Goal: Information Seeking & Learning: Find specific fact

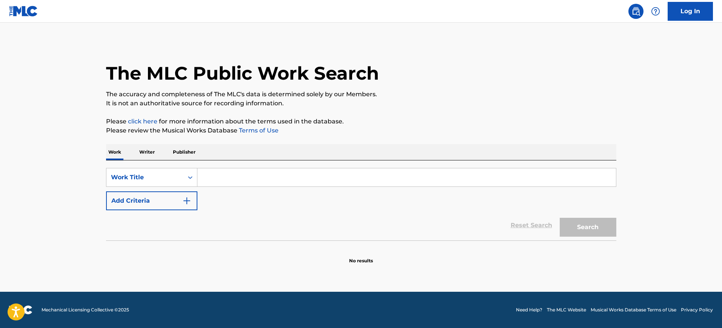
click at [218, 176] on input "Search Form" at bounding box center [406, 177] width 419 height 18
paste input "Heart - Igbo Version [PERSON_NAME]"
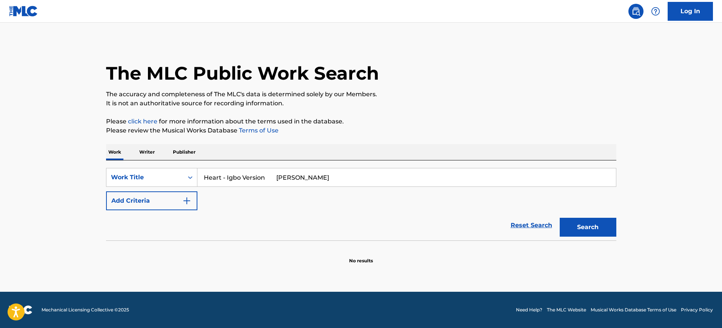
type input "Heart - Igbo Version [PERSON_NAME]"
click at [190, 195] on button "Add Criteria" at bounding box center [151, 200] width 91 height 19
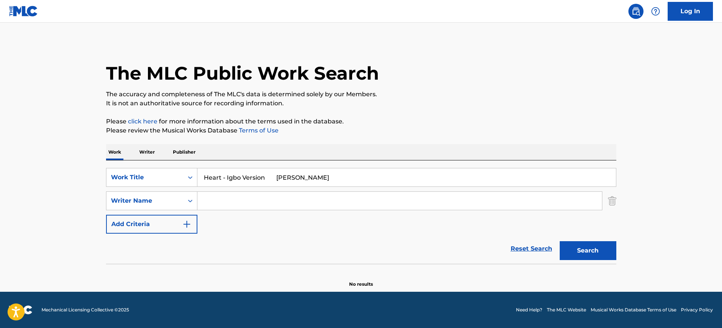
click at [218, 199] on input "Search Form" at bounding box center [399, 201] width 405 height 18
paste input "Heart - Igbo Version [PERSON_NAME]"
type input "Heart - Igbo Version [PERSON_NAME]"
drag, startPoint x: 263, startPoint y: 176, endPoint x: 389, endPoint y: 174, distance: 126.1
click at [389, 174] on input "Heart - Igbo Version [PERSON_NAME]" at bounding box center [406, 177] width 419 height 18
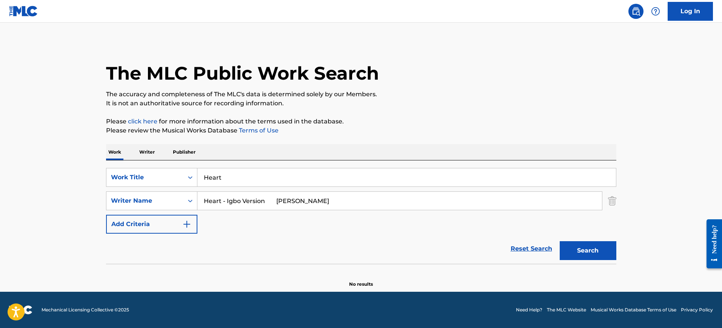
type input "Heart"
drag, startPoint x: 309, startPoint y: 201, endPoint x: 216, endPoint y: 205, distance: 93.4
click at [75, 212] on main "The MLC Public Work Search The accuracy and completeness of The MLC's data is d…" at bounding box center [361, 157] width 722 height 269
click at [560, 241] on button "Search" at bounding box center [588, 250] width 57 height 19
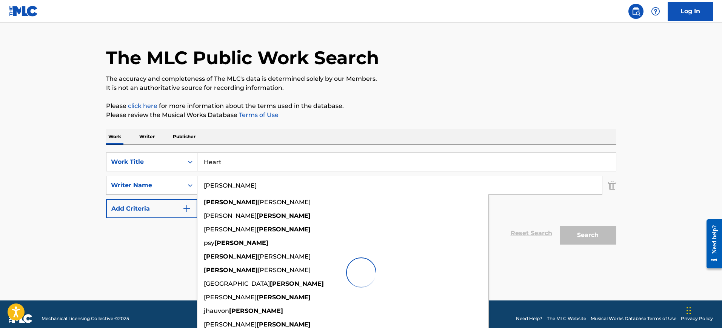
scroll to position [24, 0]
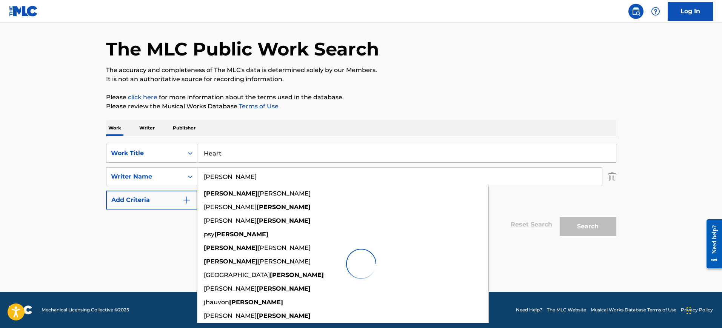
click at [383, 127] on div "Work Writer Publisher" at bounding box center [361, 128] width 510 height 16
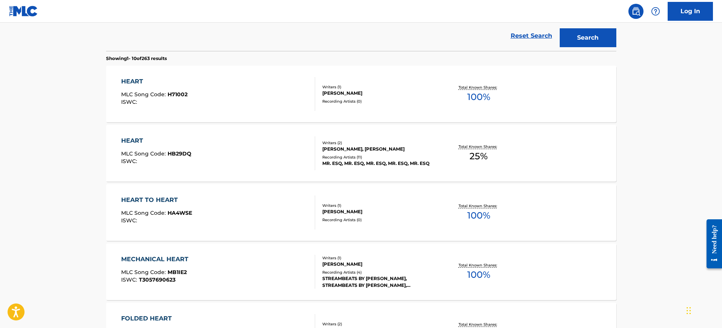
scroll to position [0, 0]
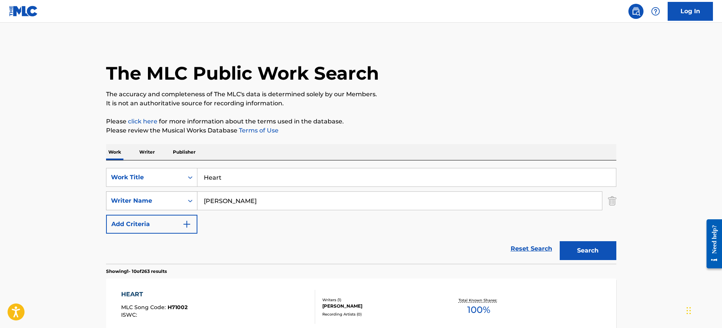
drag, startPoint x: 228, startPoint y: 203, endPoint x: 179, endPoint y: 205, distance: 48.7
click at [179, 204] on div "SearchWithCriteria64e9b096-7658-41f8-9542-5473ee22ee90 Writer Name [PERSON_NAME]" at bounding box center [361, 200] width 510 height 19
paste input "Heart - Igbo Version [PERSON_NAME]"
drag, startPoint x: 268, startPoint y: 199, endPoint x: 131, endPoint y: 203, distance: 137.1
click at [131, 203] on div "SearchWithCriteria64e9b096-7658-41f8-9542-5473ee22ee90 Writer Name Heart - Igbo…" at bounding box center [361, 200] width 510 height 19
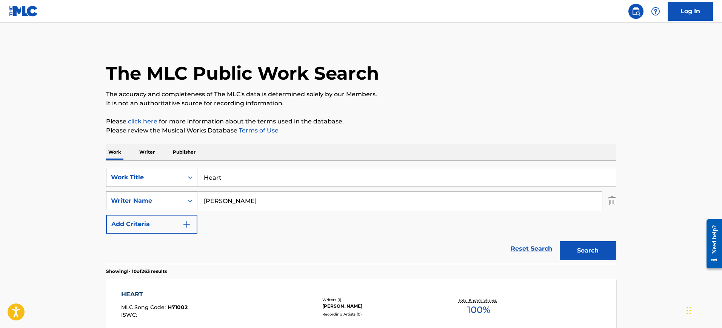
click at [560, 241] on button "Search" at bounding box center [588, 250] width 57 height 19
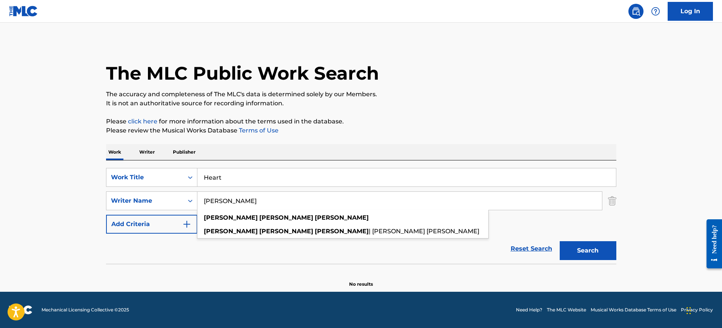
click at [374, 145] on div "Work Writer Publisher" at bounding box center [361, 152] width 510 height 16
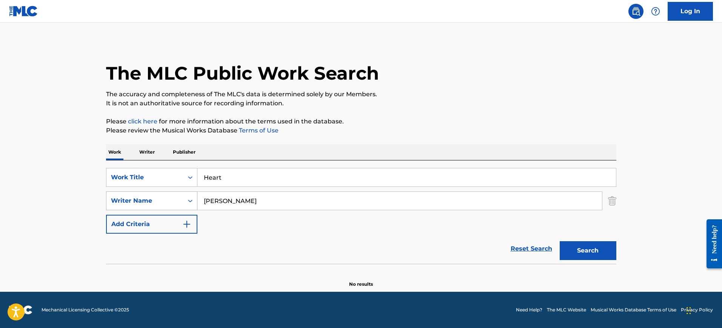
drag, startPoint x: 222, startPoint y: 201, endPoint x: 136, endPoint y: 203, distance: 86.5
click at [136, 203] on div "SearchWithCriteria64e9b096-7658-41f8-9542-5473ee22ee90 Writer Name [PERSON_NAME]" at bounding box center [361, 200] width 510 height 19
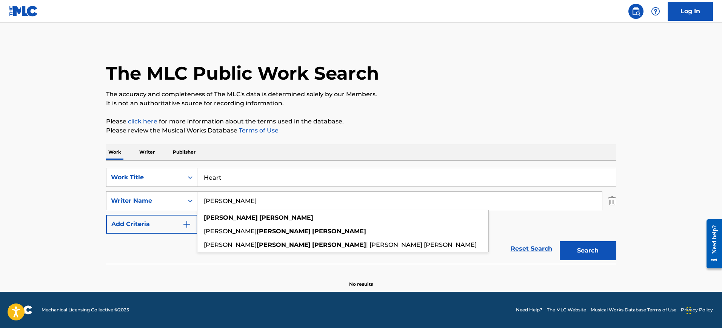
click at [246, 156] on div "Work Writer Publisher" at bounding box center [361, 152] width 510 height 16
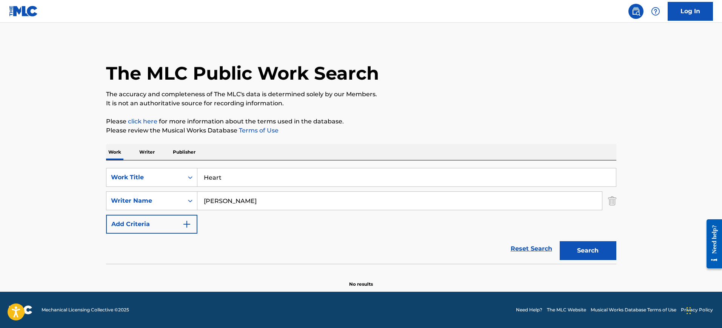
drag, startPoint x: 225, startPoint y: 203, endPoint x: 329, endPoint y: 203, distance: 104.2
click at [329, 203] on input "[PERSON_NAME]" at bounding box center [399, 201] width 405 height 18
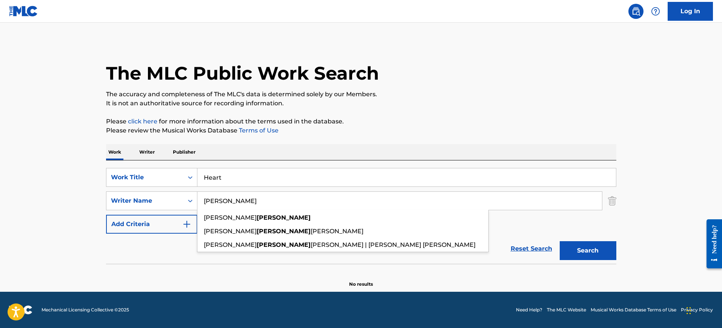
type input "[PERSON_NAME]"
click at [560, 241] on button "Search" at bounding box center [588, 250] width 57 height 19
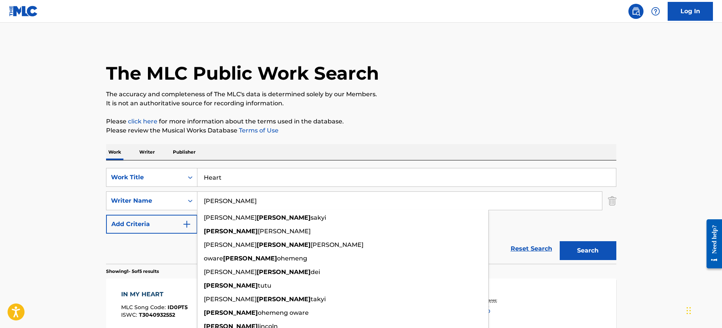
click at [361, 108] on p "It is not an authoritative source for recording information." at bounding box center [361, 103] width 510 height 9
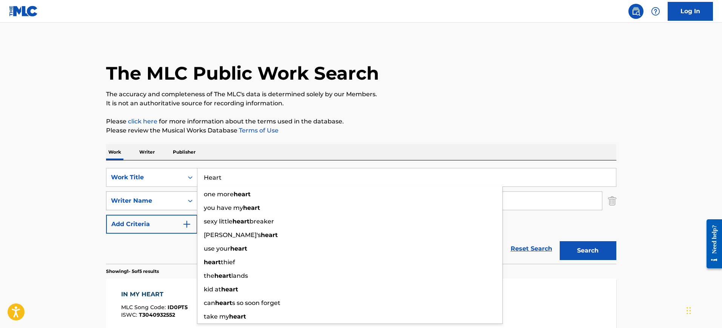
drag, startPoint x: 239, startPoint y: 170, endPoint x: 196, endPoint y: 193, distance: 48.6
click at [171, 189] on div "SearchWithCriteria785e26d7-6f40-4585-ad16-a1ebb63dea5b Work Title Heart one mor…" at bounding box center [361, 201] width 510 height 66
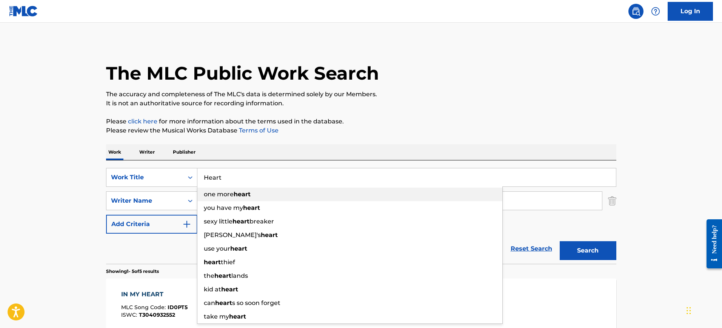
paste input "THEY SAY THE GIRL S CRAZY [PERSON_NAME]"
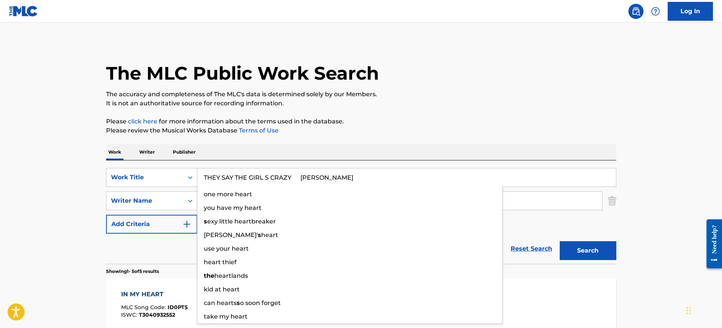
type input "THEY SAY THE GIRL S CRAZY [PERSON_NAME]"
click at [271, 124] on p "Please click here for more information about the terms used in the database." at bounding box center [361, 121] width 510 height 9
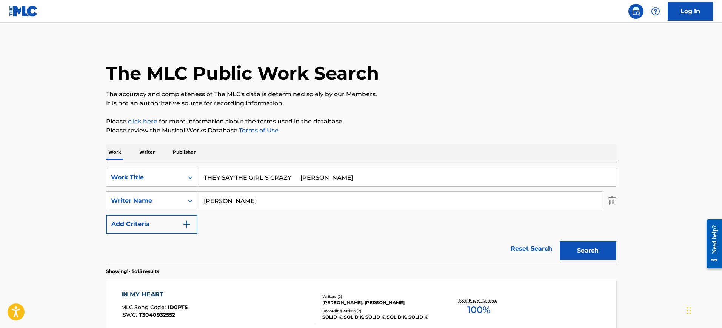
drag, startPoint x: 249, startPoint y: 199, endPoint x: 164, endPoint y: 197, distance: 85.0
click at [164, 199] on div "SearchWithCriteria64e9b096-7658-41f8-9542-5473ee22ee90 Writer Name [PERSON_NAME]" at bounding box center [361, 200] width 510 height 19
paste input "THEY SAY THE GIRL S CRAZY [PERSON_NAME]"
type input "THEY SAY THE GIRL S CRAZY [PERSON_NAME]"
drag, startPoint x: 294, startPoint y: 176, endPoint x: 371, endPoint y: 181, distance: 77.2
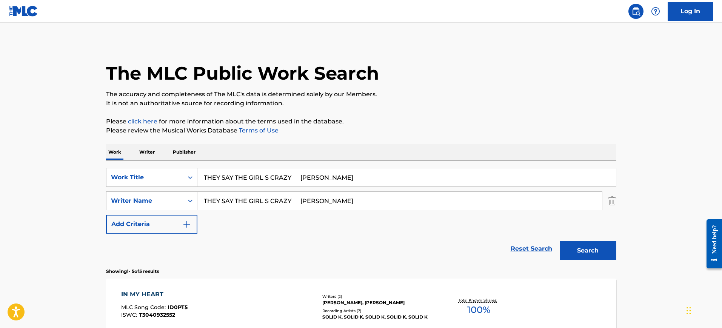
click at [371, 181] on input "THEY SAY THE GIRL S CRAZY [PERSON_NAME]" at bounding box center [406, 177] width 419 height 18
type input "THEY SAY THE GIRL S CRAZY"
drag, startPoint x: 326, startPoint y: 202, endPoint x: 109, endPoint y: 199, distance: 216.7
click at [109, 199] on div "SearchWithCriteria64e9b096-7658-41f8-9542-5473ee22ee90 Writer Name THEY SAY THE…" at bounding box center [361, 200] width 510 height 19
type input "[PERSON_NAME]"
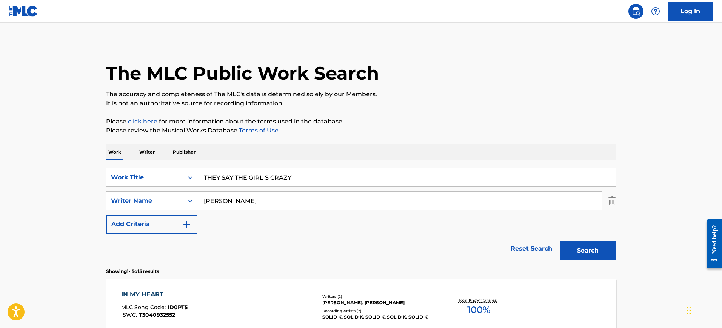
click at [560, 241] on button "Search" at bounding box center [588, 250] width 57 height 19
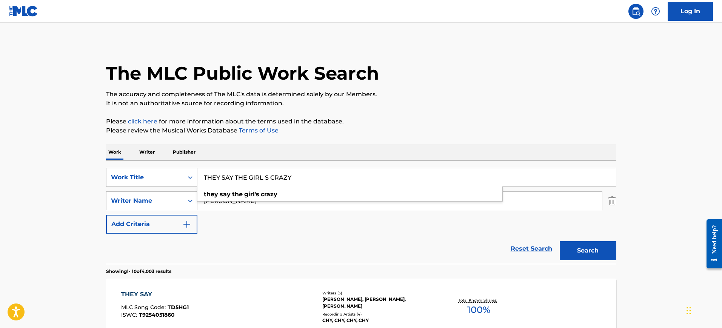
drag, startPoint x: 307, startPoint y: 176, endPoint x: 219, endPoint y: 152, distance: 90.7
click at [137, 178] on div "SearchWithCriteria785e26d7-6f40-4585-ad16-a1ebb63dea5b Work Title THEY SAY THE …" at bounding box center [361, 177] width 510 height 19
paste input "hey Say the Girl's Crazy"
type input "They Say the Girl's Crazy"
click at [368, 126] on p "Please review the Musical Works Database Terms of Use" at bounding box center [361, 130] width 510 height 9
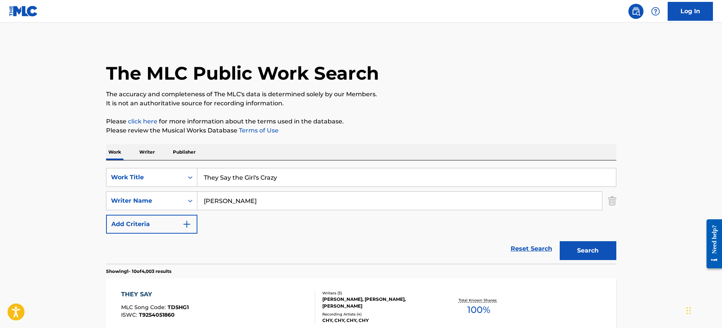
click at [605, 247] on button "Search" at bounding box center [588, 250] width 57 height 19
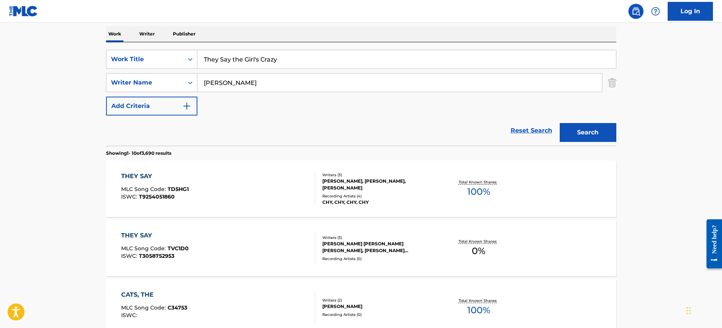
scroll to position [119, 0]
click at [258, 90] on input "[PERSON_NAME]" at bounding box center [399, 82] width 405 height 18
paste input "[PERSON_NAME]"
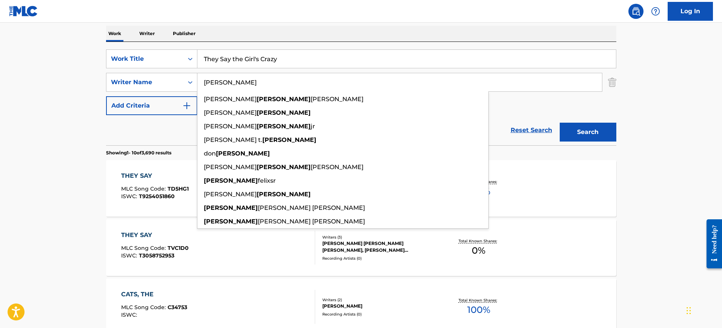
type input "[PERSON_NAME]"
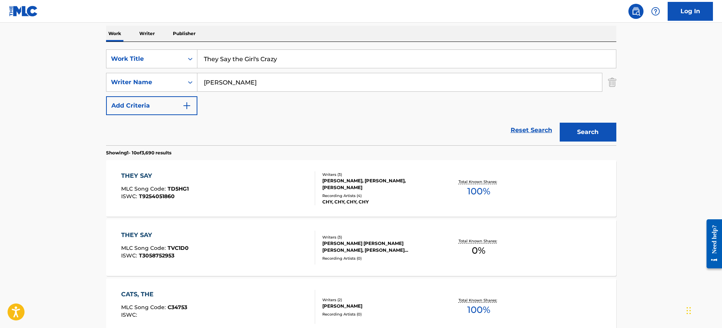
click at [584, 128] on button "Search" at bounding box center [588, 132] width 57 height 19
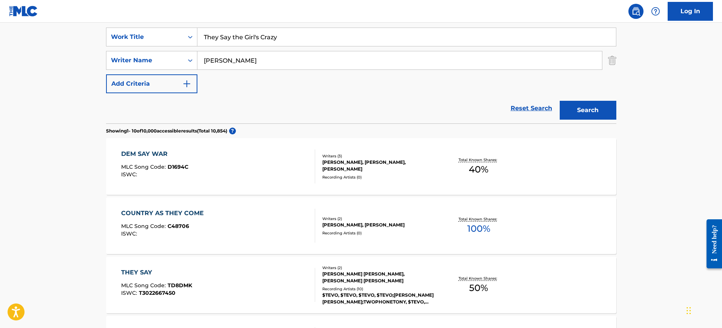
scroll to position [53, 0]
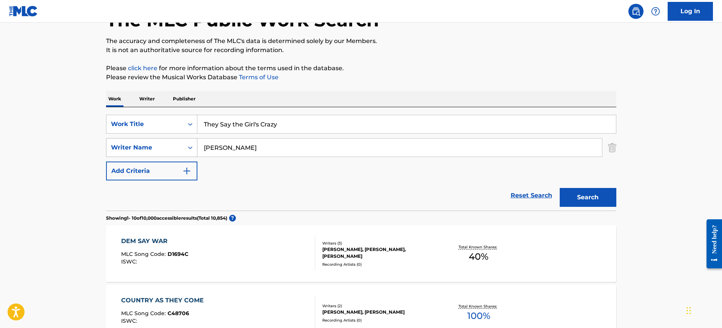
drag, startPoint x: 253, startPoint y: 146, endPoint x: 156, endPoint y: 147, distance: 97.0
click at [157, 147] on div "SearchWithCriteria64e9b096-7658-41f8-9542-5473ee22ee90 Writer Name [PERSON_NAME]" at bounding box center [361, 147] width 510 height 19
click at [560, 188] on button "Search" at bounding box center [588, 197] width 57 height 19
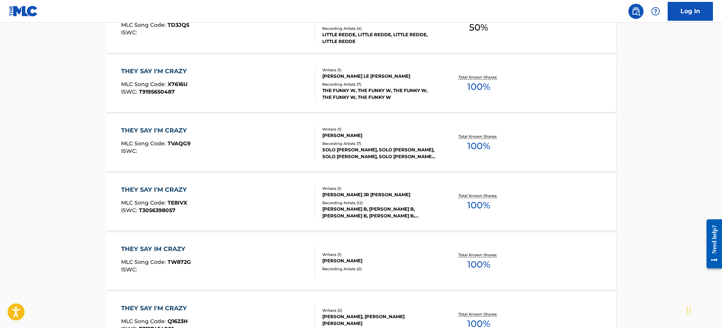
scroll to position [525, 0]
